Goal: Transaction & Acquisition: Purchase product/service

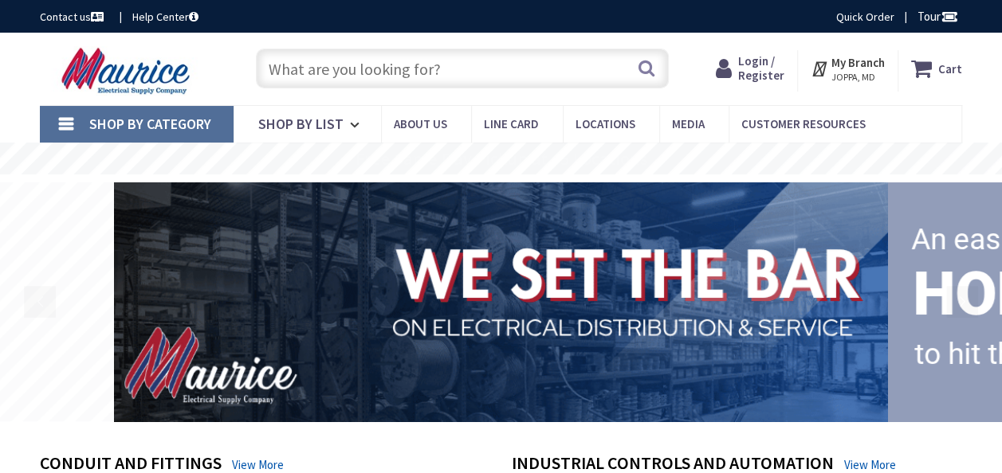
click at [757, 73] on span "Login / Register" at bounding box center [761, 67] width 46 height 29
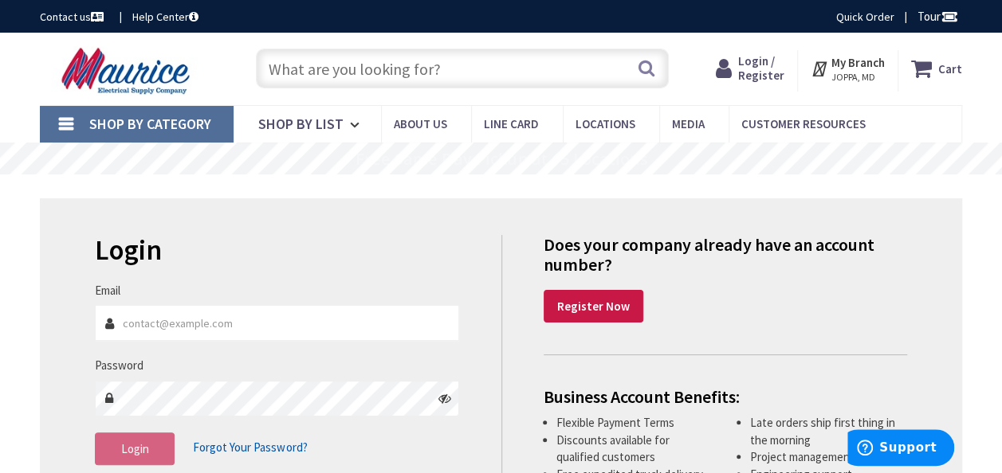
click at [169, 324] on input "Email" at bounding box center [277, 323] width 364 height 36
type input "[EMAIL_ADDRESS][DOMAIN_NAME]"
click at [166, 449] on button "Login" at bounding box center [135, 449] width 80 height 33
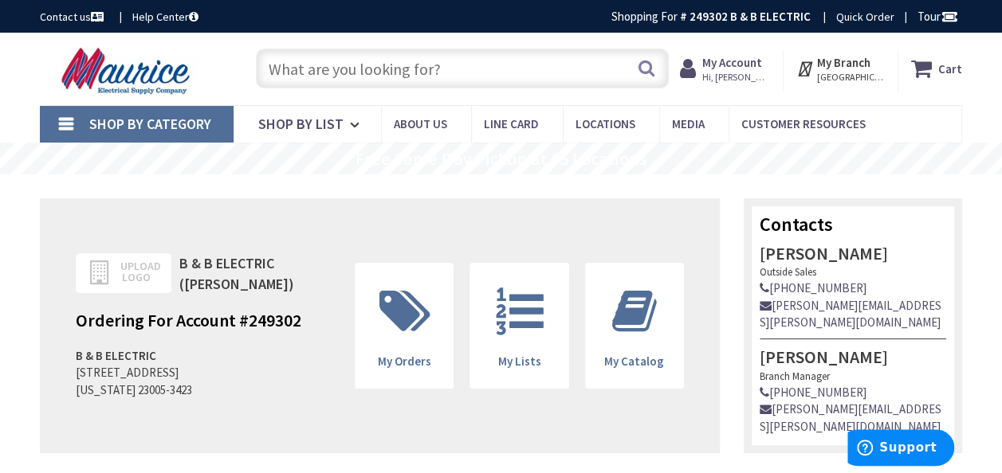
click at [387, 67] on input "text" at bounding box center [462, 69] width 413 height 40
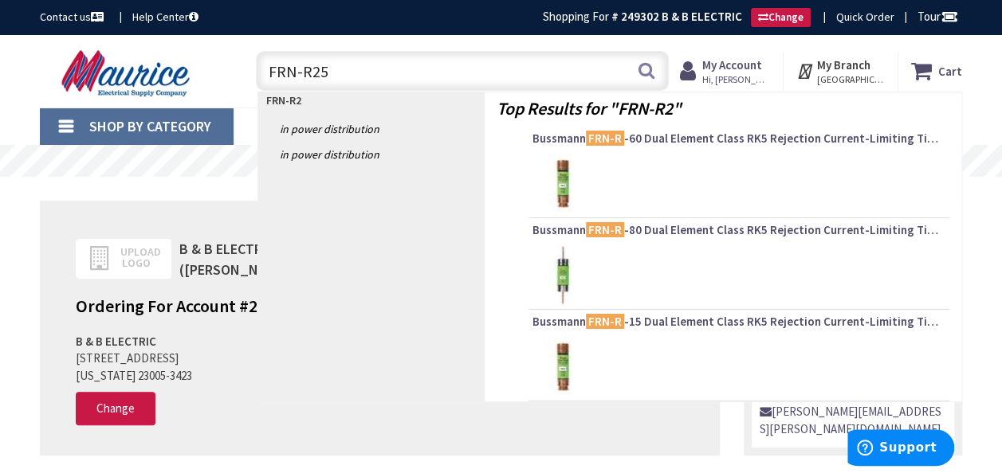
type input "FRN-R250"
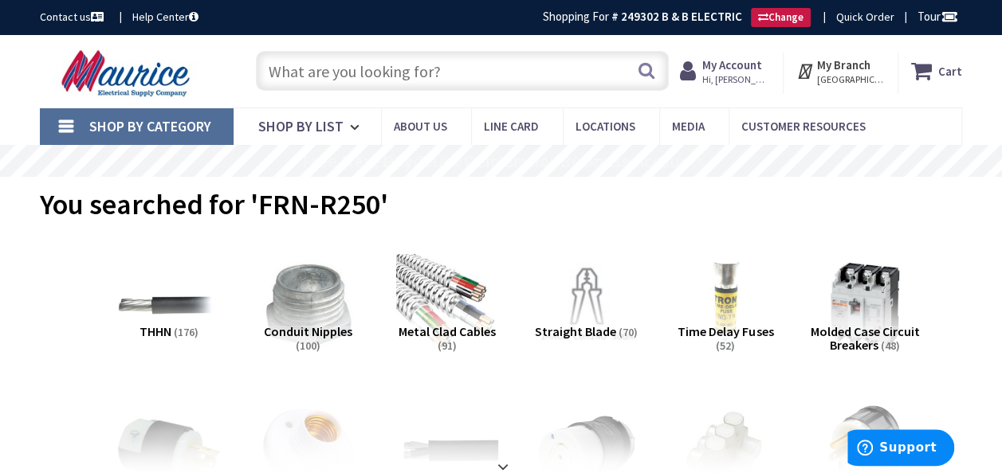
click at [362, 60] on input "text" at bounding box center [462, 71] width 413 height 40
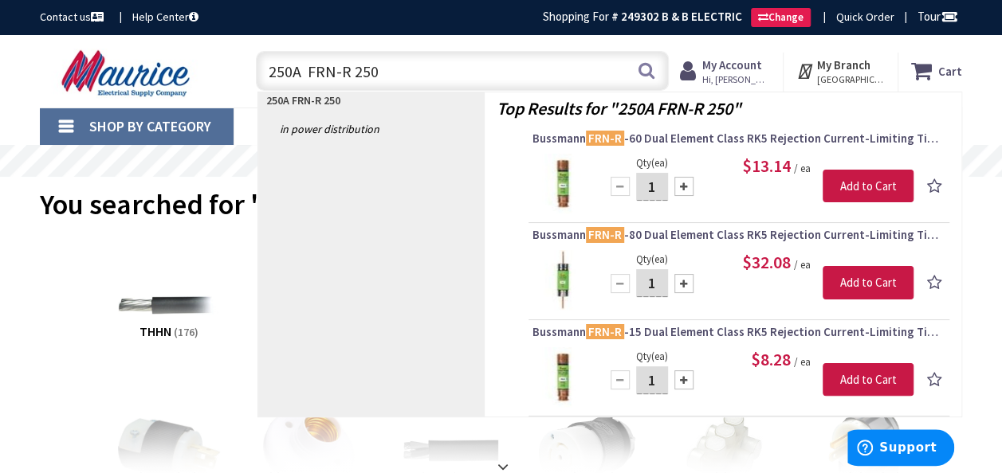
type input "250A FRN-R 250"
